Goal: Find specific page/section: Find specific page/section

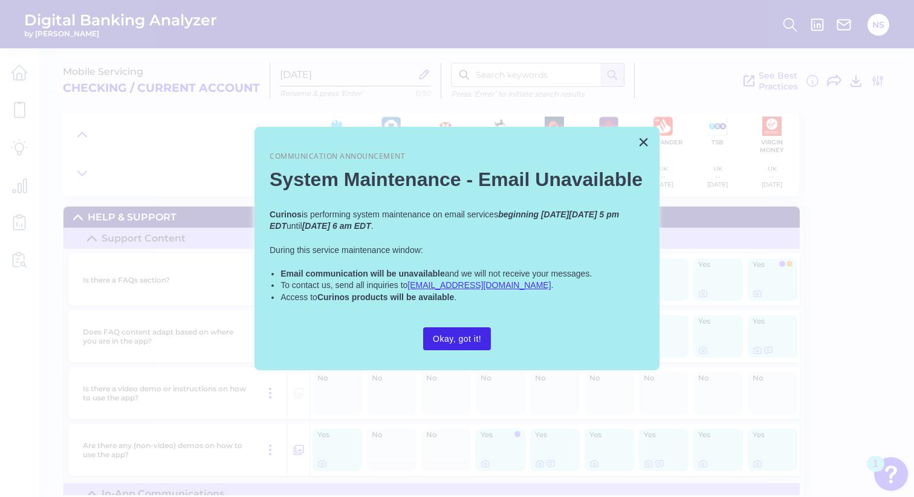
click at [474, 337] on button "Okay, got it!" at bounding box center [457, 338] width 68 height 23
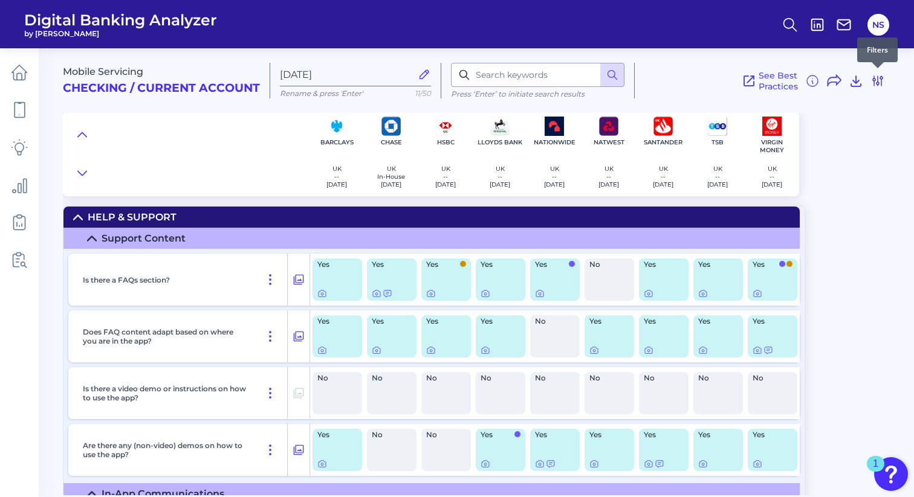
click at [878, 81] on icon at bounding box center [877, 81] width 15 height 15
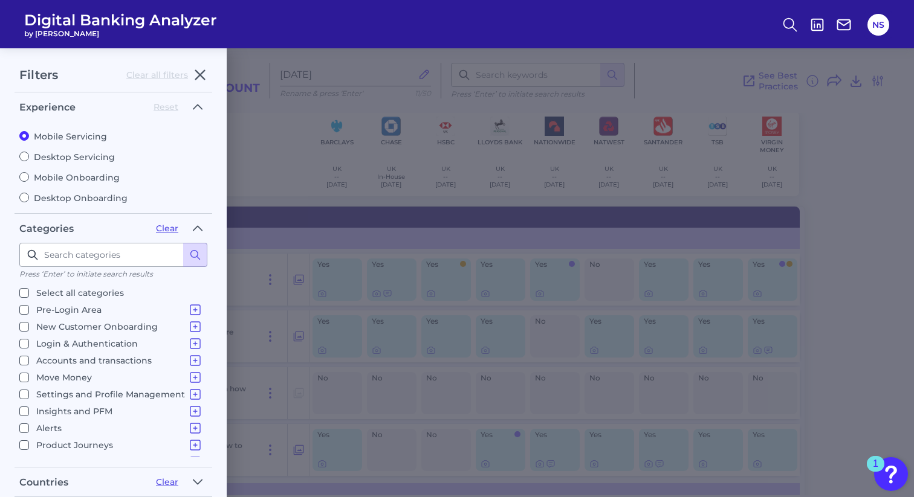
click at [24, 154] on input "Desktop Servicing" at bounding box center [24, 157] width 10 height 10
radio input "true"
radio input "false"
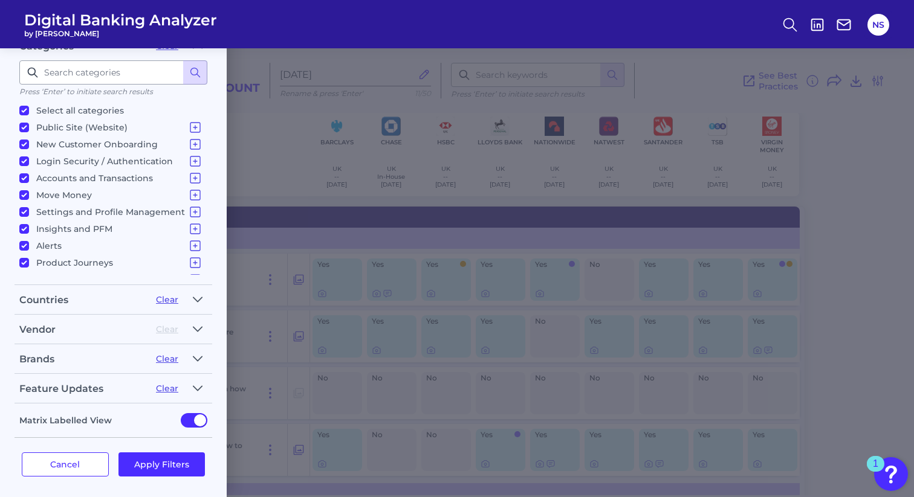
click at [21, 109] on input "Select all categories" at bounding box center [24, 111] width 10 height 10
checkbox input "false"
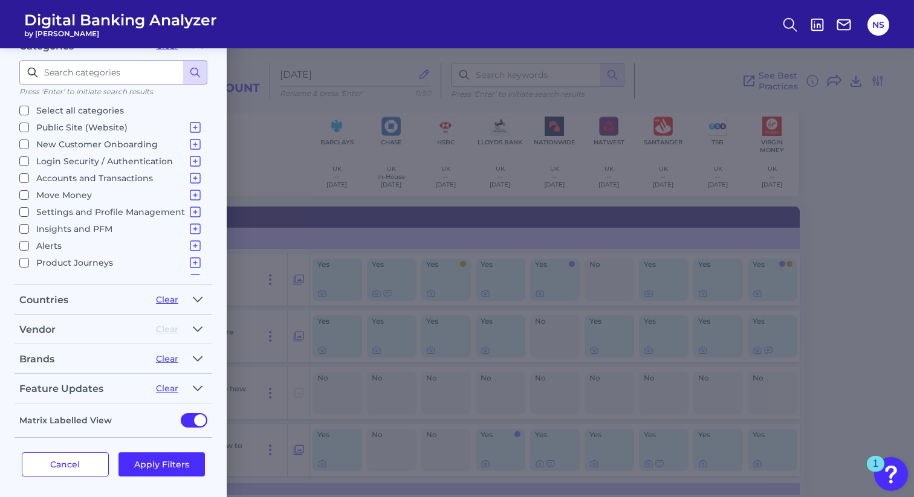
checkbox input "false"
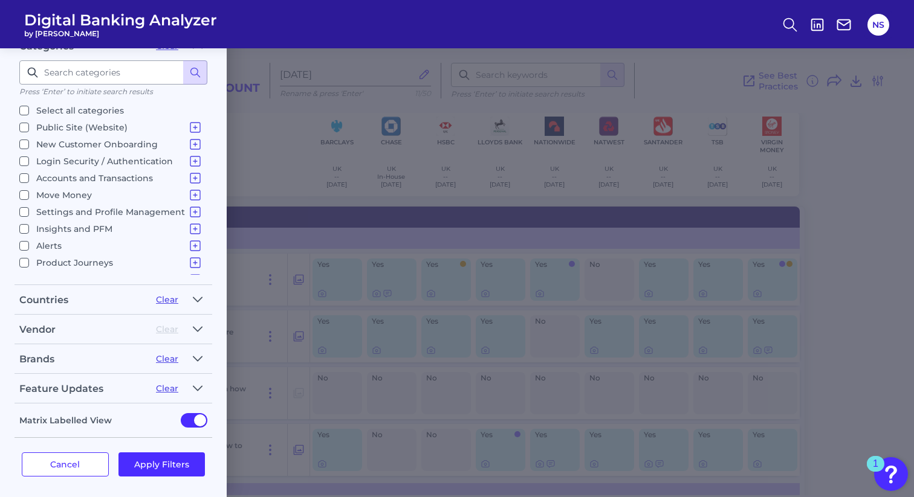
checkbox input "false"
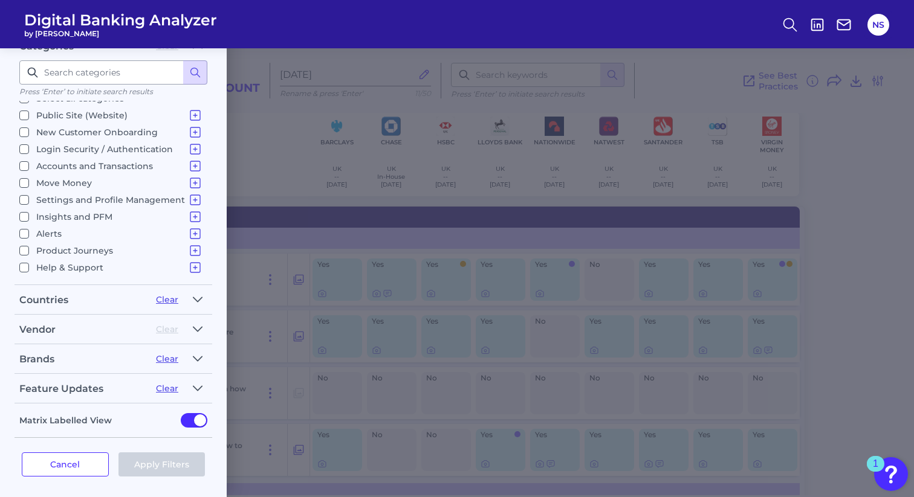
click at [26, 265] on input "Help & Support Support Content In Platform Communications" at bounding box center [24, 268] width 10 height 10
checkbox input "true"
click at [192, 266] on icon at bounding box center [195, 267] width 15 height 15
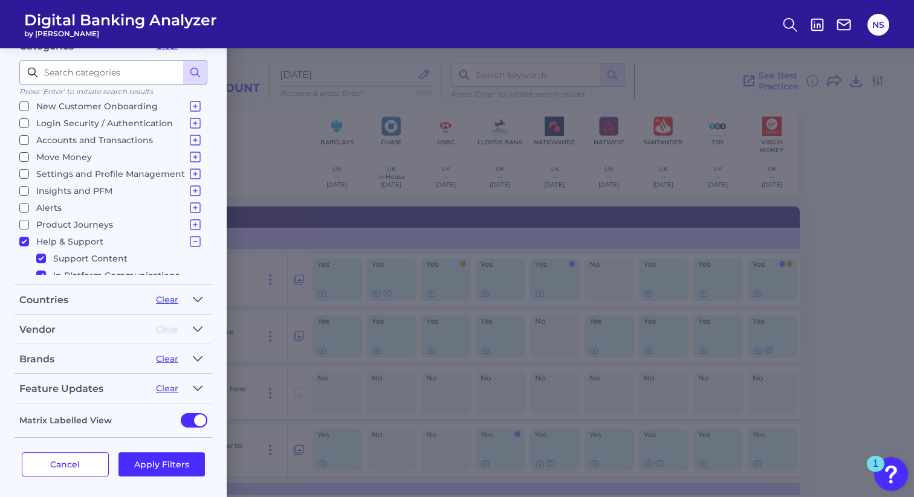
scroll to position [56, 0]
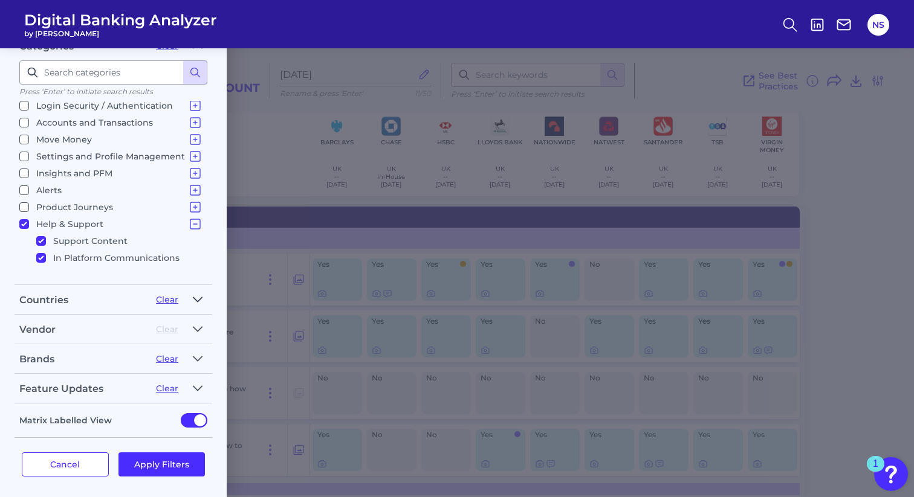
click at [196, 297] on icon "button" at bounding box center [197, 299] width 8 height 4
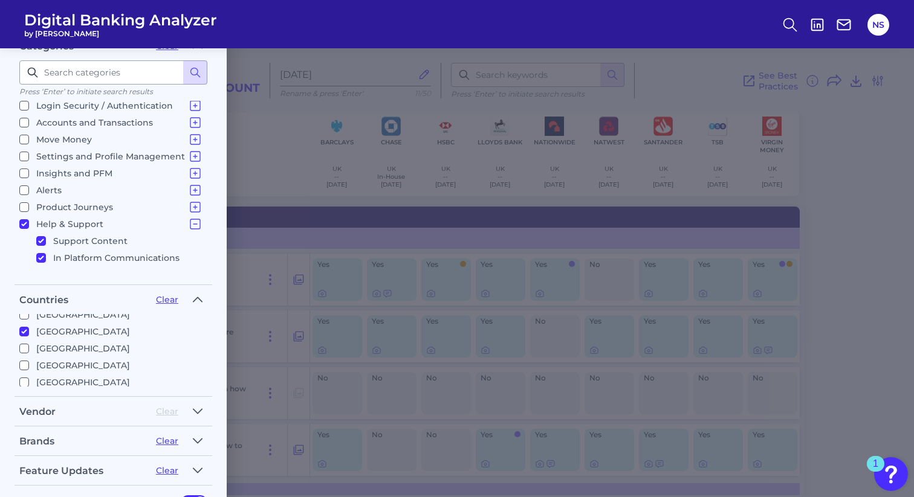
scroll to position [80, 0]
click at [199, 294] on icon "button" at bounding box center [198, 299] width 10 height 15
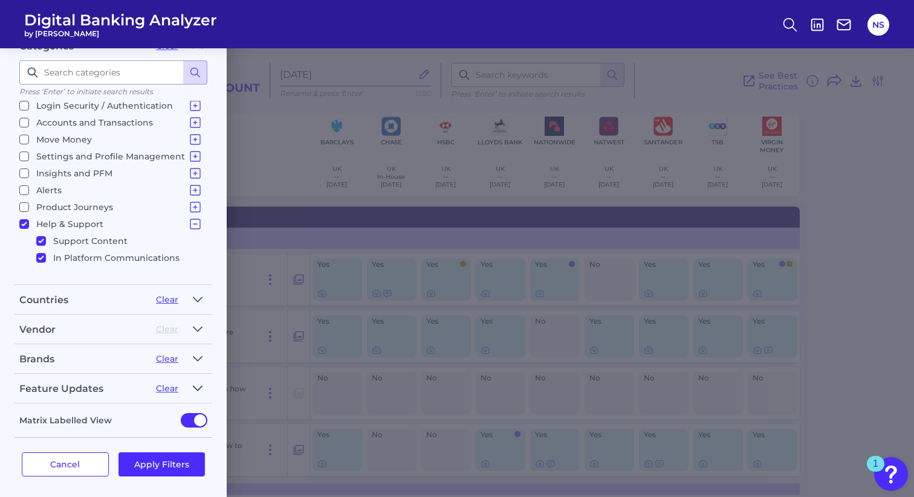
click at [196, 383] on icon "button" at bounding box center [198, 388] width 10 height 15
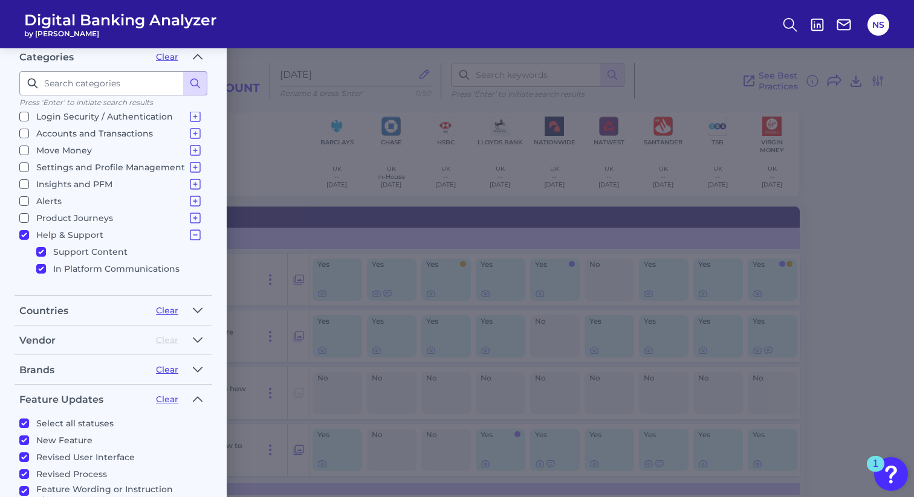
scroll to position [317, 0]
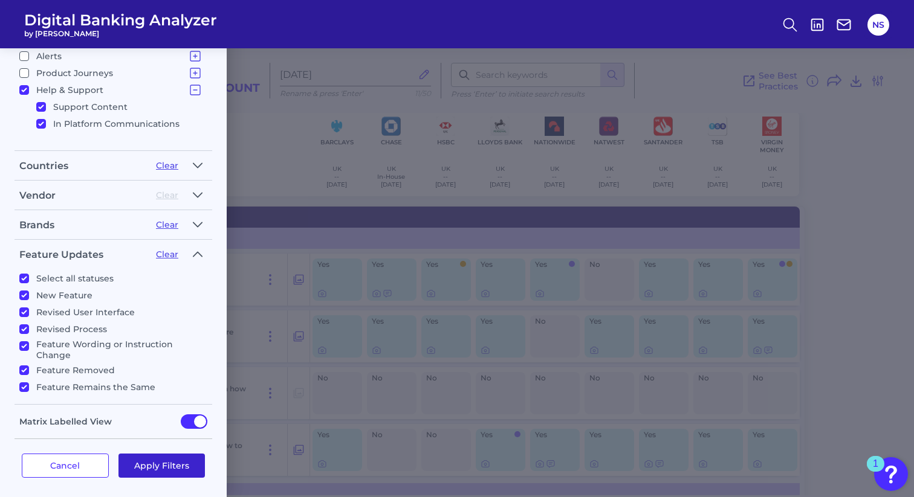
click at [185, 460] on button "Apply Filters" at bounding box center [161, 466] width 87 height 24
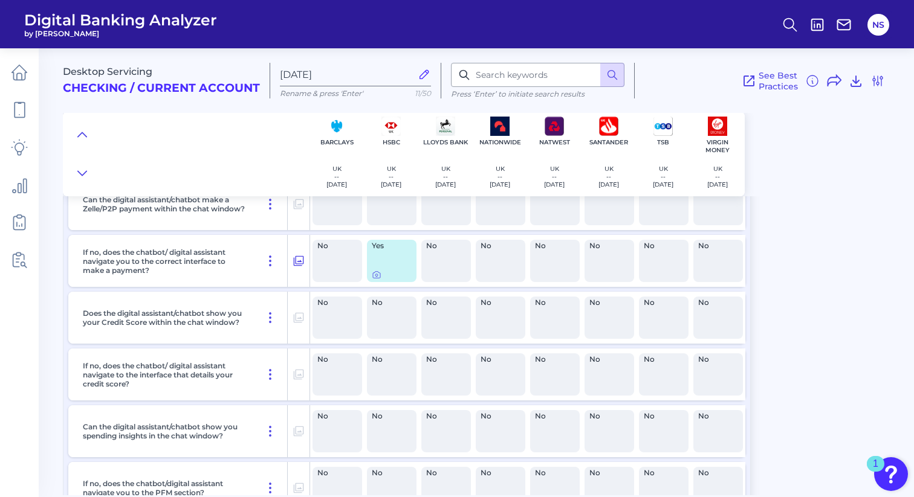
scroll to position [843, 0]
click at [878, 84] on icon at bounding box center [877, 81] width 15 height 15
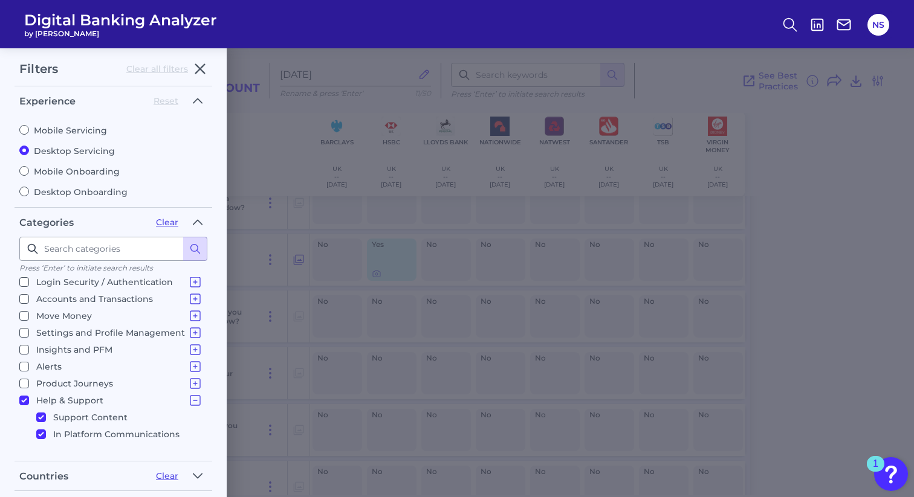
scroll to position [0, 0]
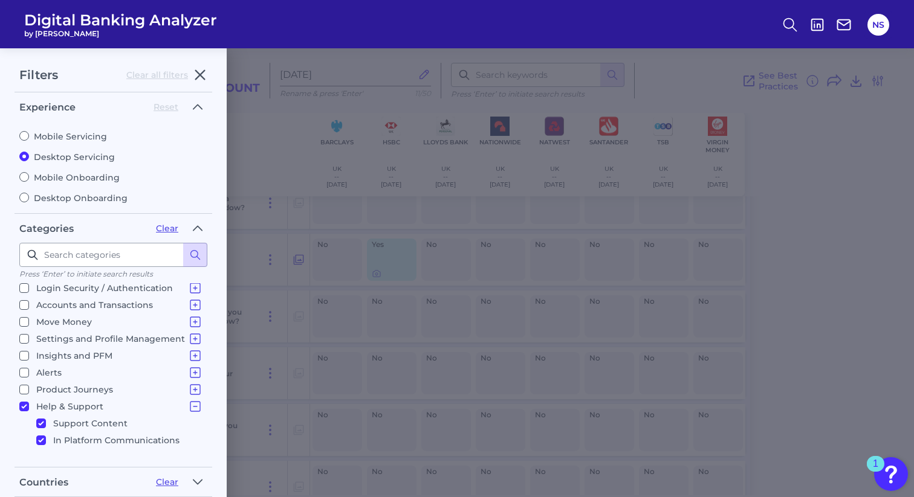
click at [878, 84] on div "Filters Clear all filters Experience Reset Mobile Servicing Desktop Servicing M…" at bounding box center [457, 272] width 914 height 449
click at [860, 129] on div "Filters Clear all filters Experience Reset Mobile Servicing Desktop Servicing M…" at bounding box center [457, 272] width 914 height 449
click at [201, 80] on icon "button" at bounding box center [200, 75] width 15 height 15
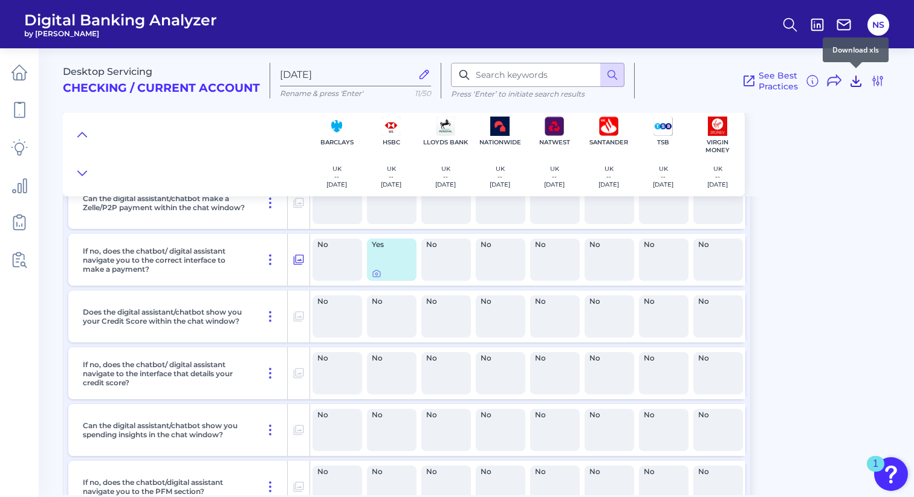
click at [857, 83] on icon at bounding box center [855, 81] width 15 height 15
click at [877, 84] on icon at bounding box center [877, 81] width 10 height 10
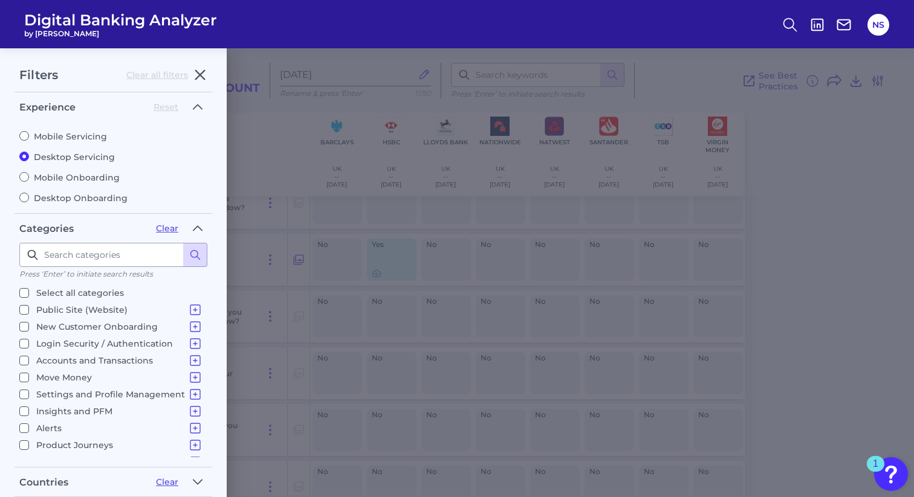
scroll to position [56, 0]
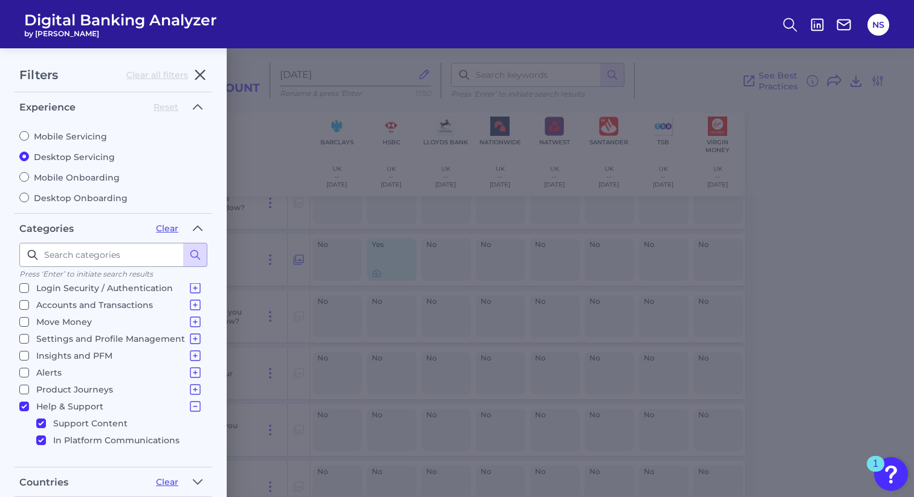
click at [25, 175] on input "Mobile Onboarding" at bounding box center [24, 177] width 10 height 10
radio input "true"
radio input "false"
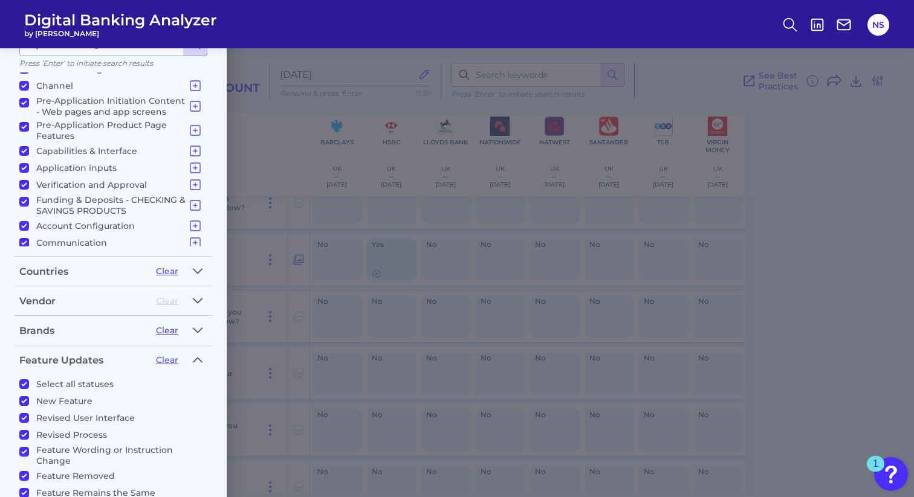
scroll to position [0, 0]
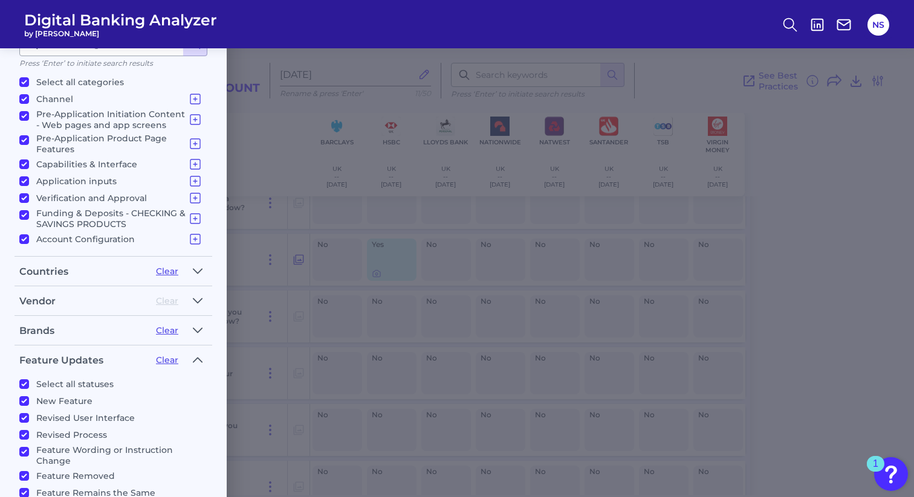
click at [24, 79] on input "Select all categories" at bounding box center [24, 82] width 10 height 10
checkbox input "false"
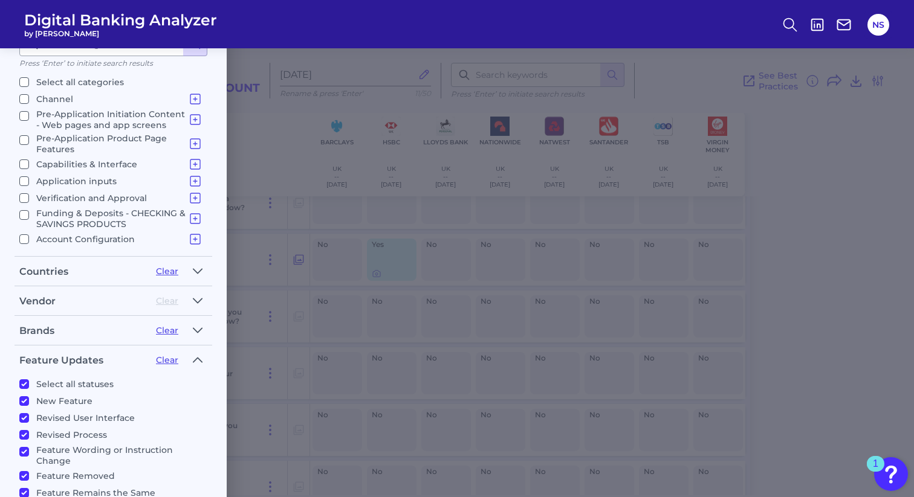
checkbox input "false"
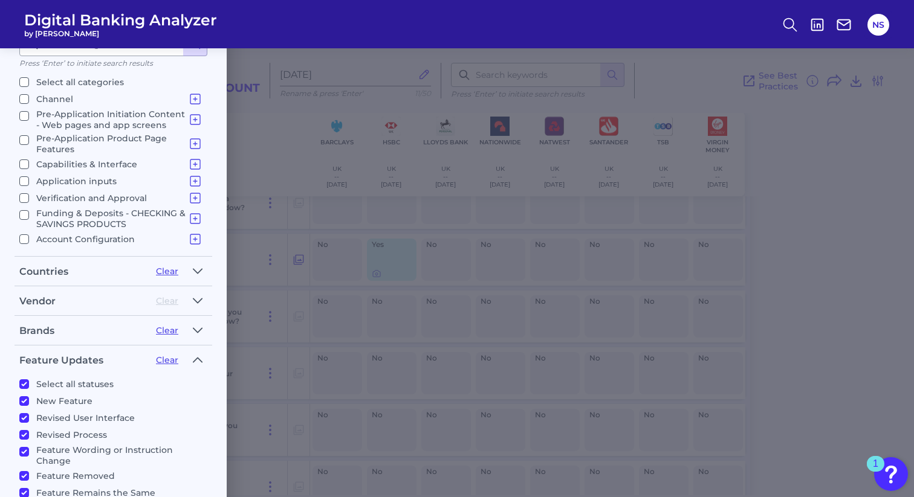
checkbox input "false"
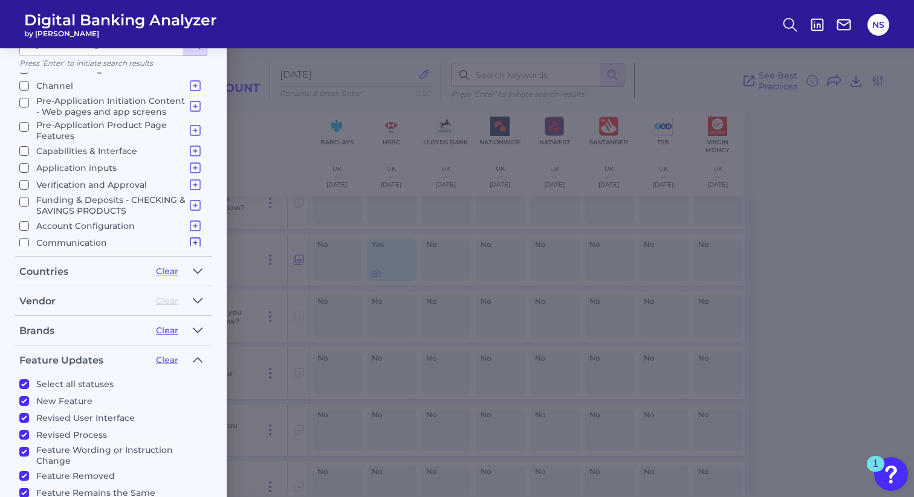
click at [188, 237] on icon at bounding box center [195, 243] width 15 height 15
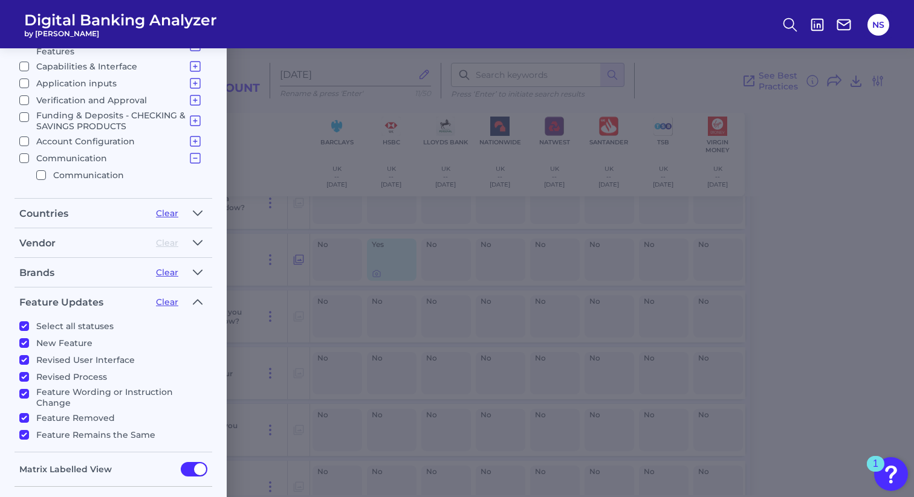
scroll to position [274, 0]
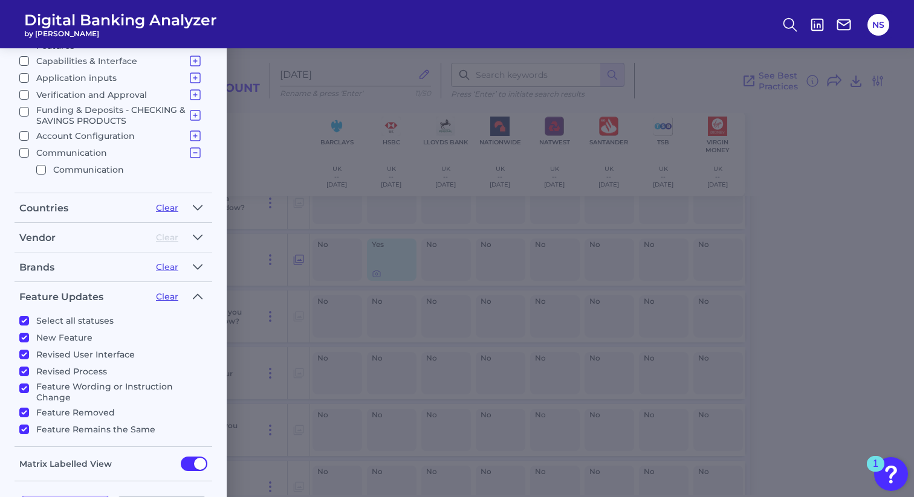
click at [43, 165] on input "Communication" at bounding box center [41, 170] width 10 height 10
checkbox input "true"
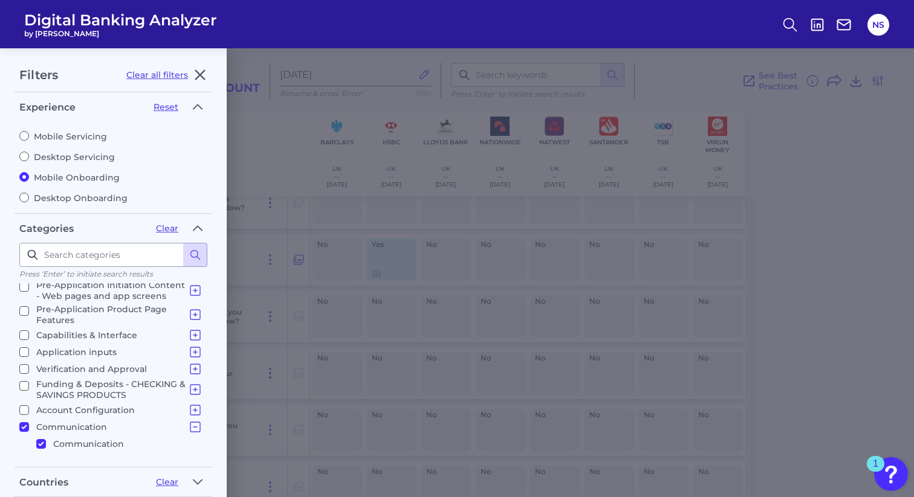
scroll to position [317, 0]
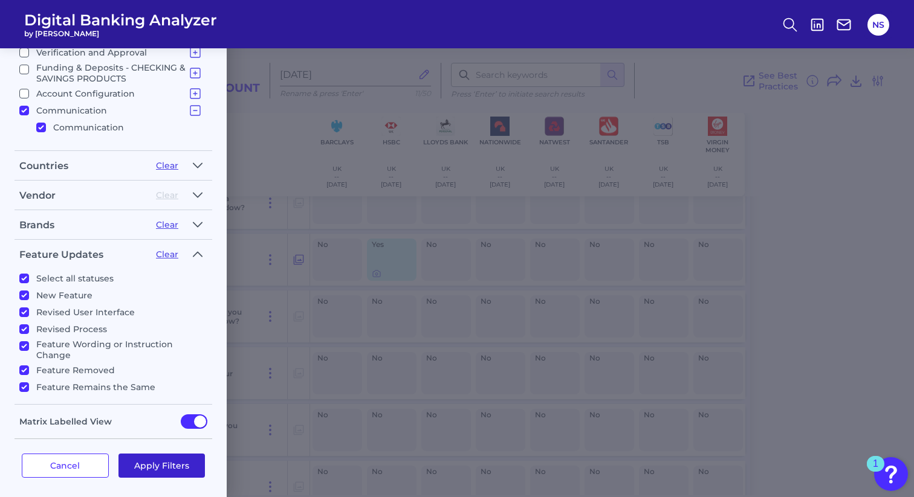
click at [176, 468] on button "Apply Filters" at bounding box center [161, 466] width 87 height 24
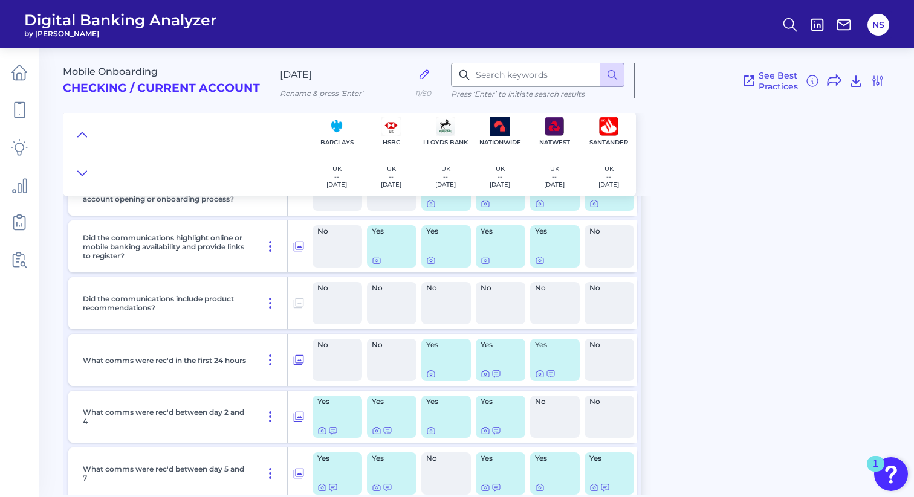
scroll to position [103, 0]
